Goal: Navigation & Orientation: Find specific page/section

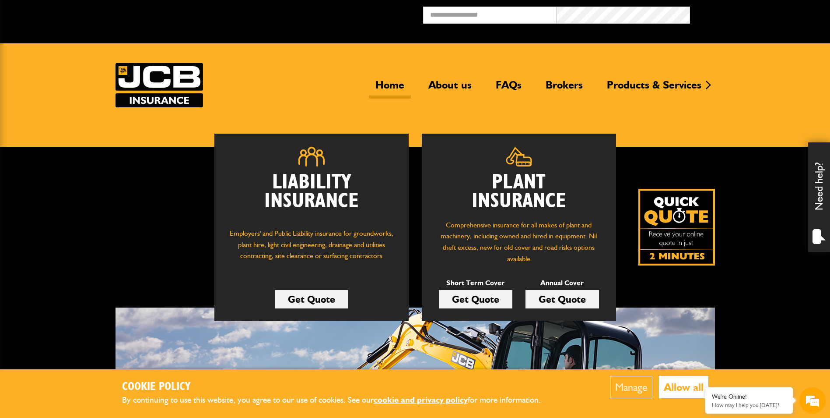
click at [684, 237] on img at bounding box center [677, 227] width 77 height 77
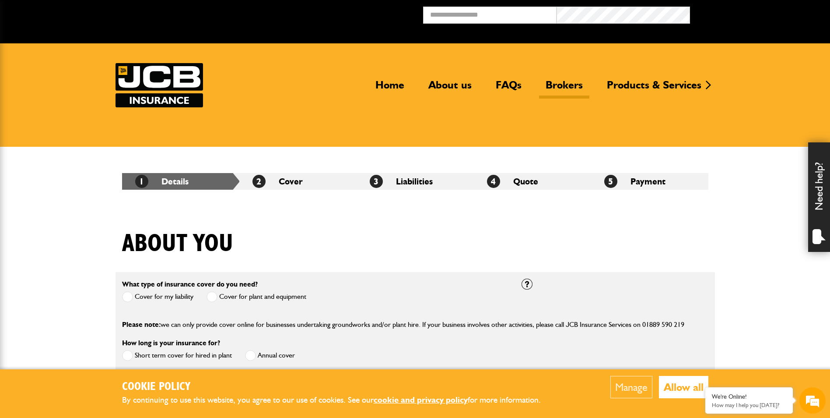
click at [560, 89] on link "Brokers" at bounding box center [564, 88] width 50 height 20
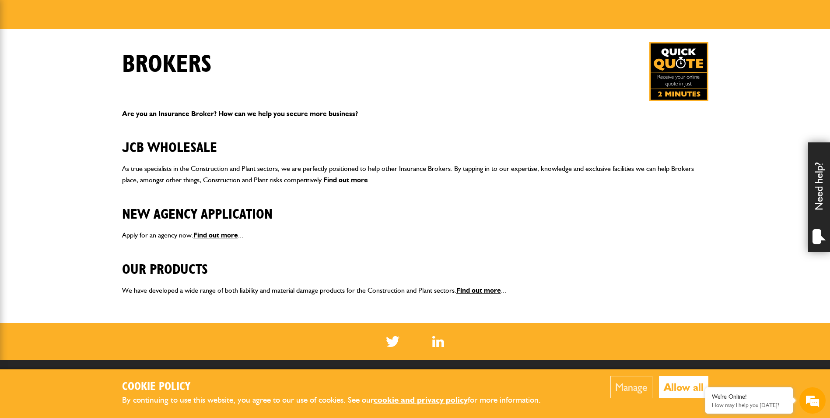
scroll to position [131, 0]
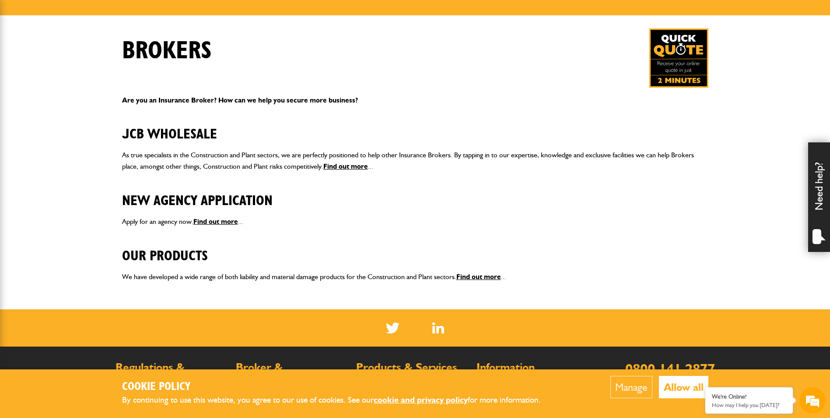
click at [679, 386] on button "Allow all" at bounding box center [683, 387] width 49 height 22
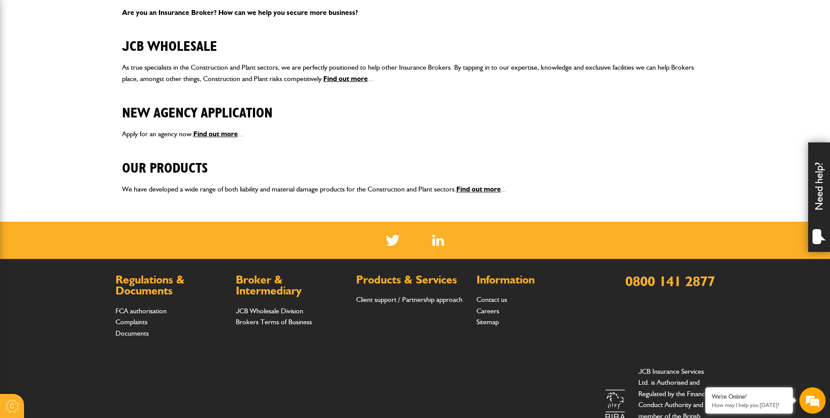
scroll to position [0, 0]
click at [346, 80] on link "Find out more" at bounding box center [345, 78] width 45 height 8
